Goal: Information Seeking & Learning: Learn about a topic

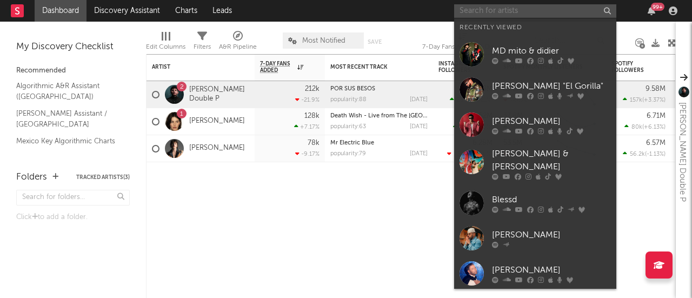
click at [496, 6] on input "text" at bounding box center [535, 11] width 162 height 14
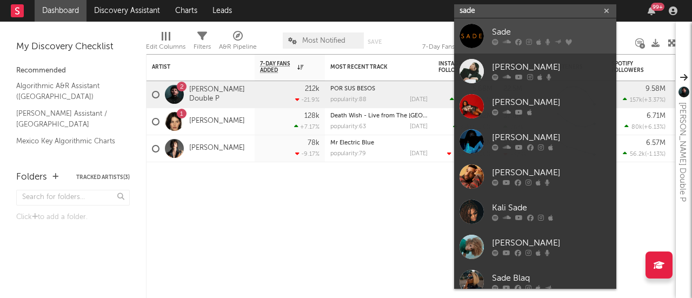
type input "sade"
click at [475, 44] on div at bounding box center [471, 36] width 24 height 24
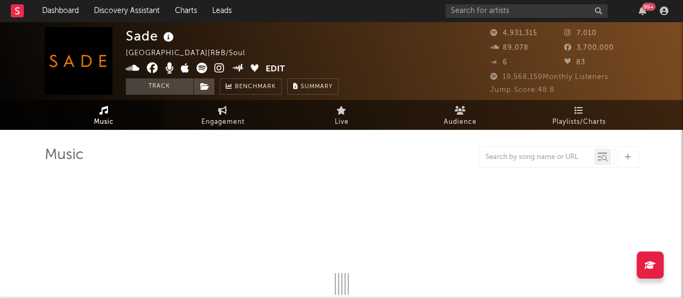
select select "6m"
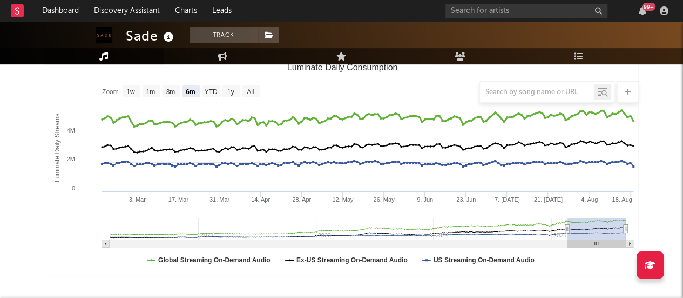
scroll to position [159, 0]
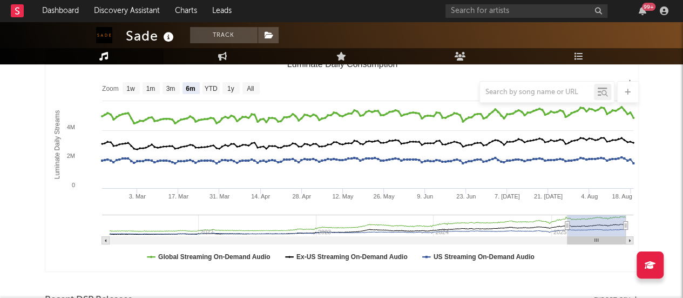
drag, startPoint x: 432, startPoint y: 226, endPoint x: 274, endPoint y: 250, distance: 159.6
click at [274, 250] on rect "Luminate Daily Consumption" at bounding box center [342, 163] width 594 height 216
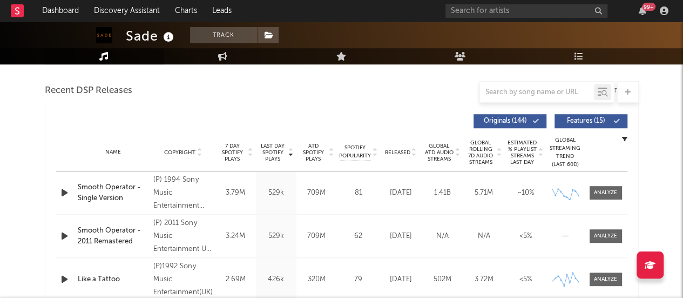
scroll to position [0, 0]
